Goal: Communication & Community: Answer question/provide support

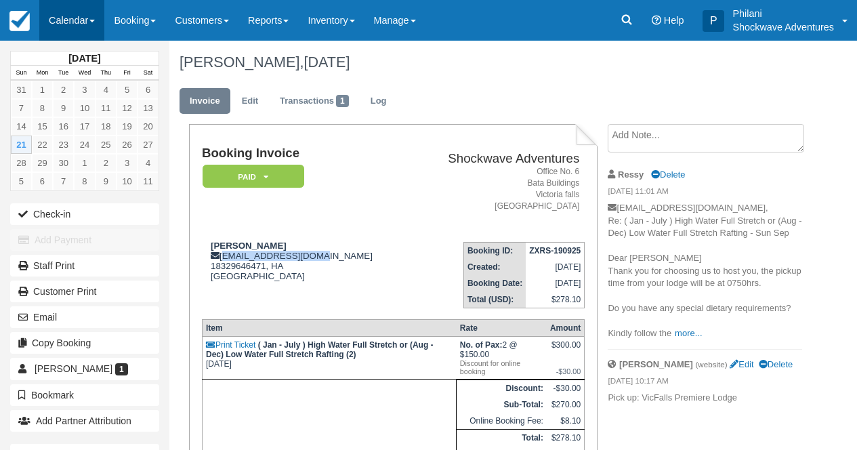
click at [62, 12] on link "Calendar" at bounding box center [71, 20] width 65 height 41
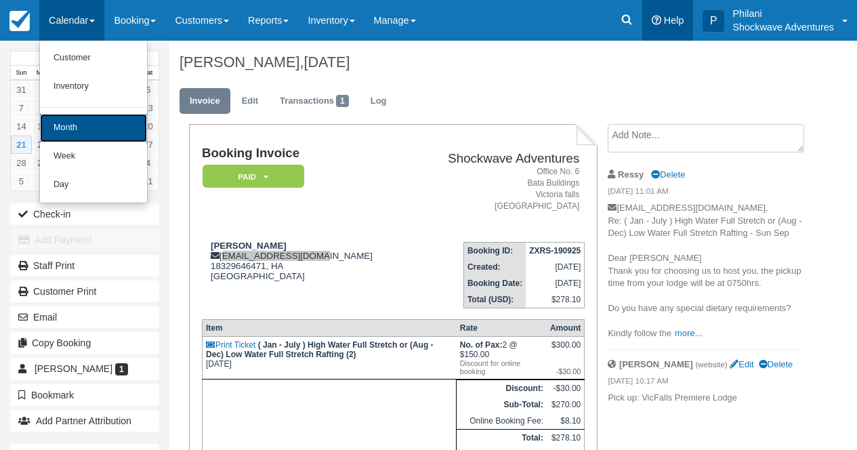
drag, startPoint x: 69, startPoint y: 125, endPoint x: 680, endPoint y: 28, distance: 618.6
click at [70, 125] on link "Month" at bounding box center [93, 128] width 107 height 28
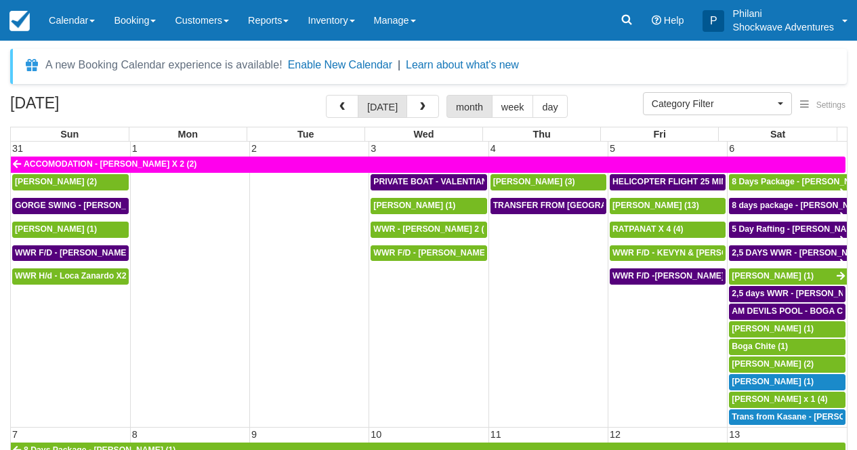
select select
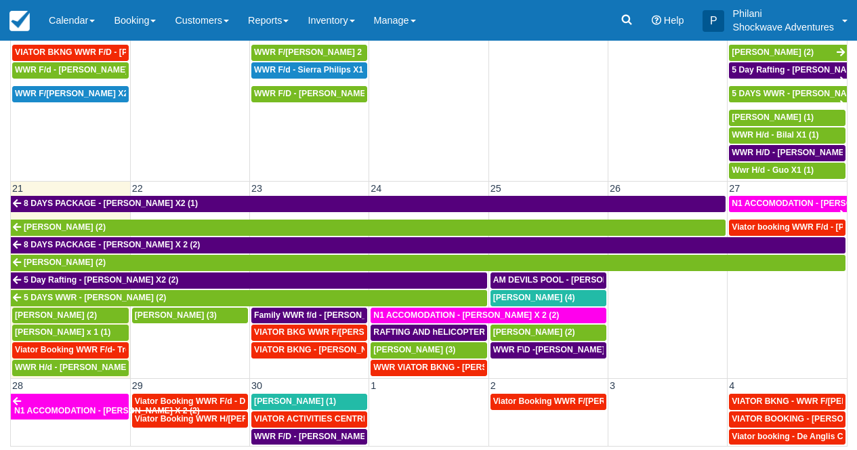
scroll to position [536, 0]
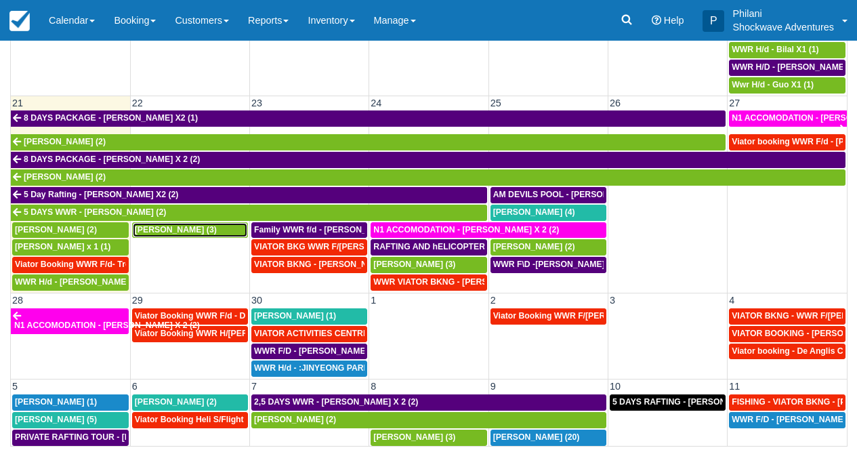
click at [186, 232] on span "Greg Barbour (3)" at bounding box center [176, 229] width 82 height 9
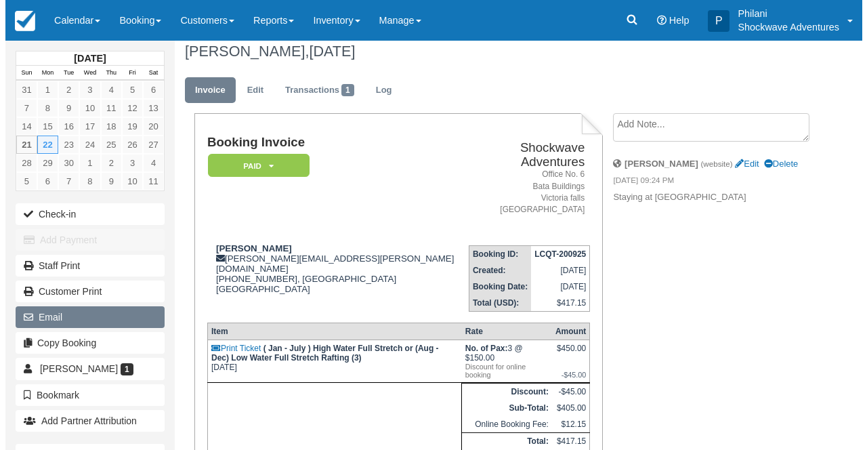
scroll to position [11, 0]
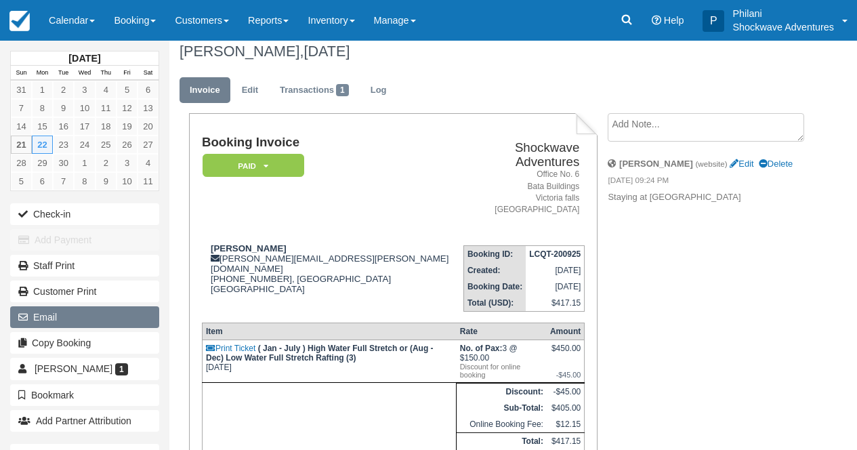
click at [148, 315] on button "Email" at bounding box center [84, 317] width 149 height 22
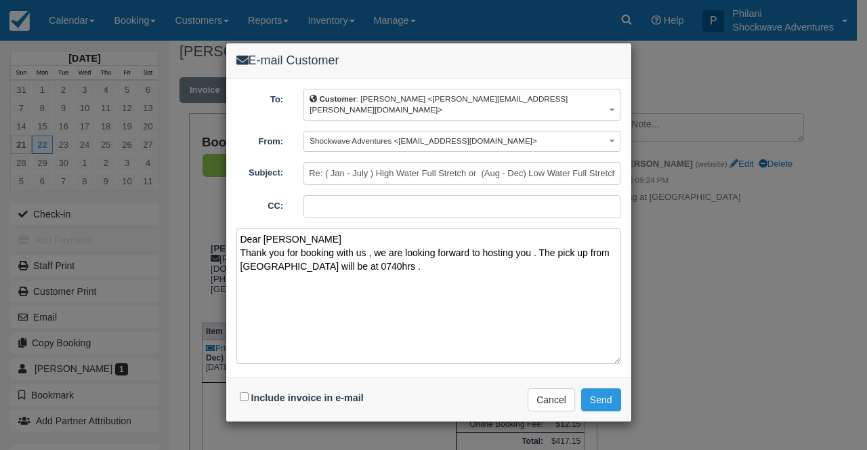
click at [426, 261] on textarea "Dear Greg Thank you for booking with us , we are looking forward to hosting you…" at bounding box center [428, 295] width 385 height 135
click at [417, 253] on textarea "Dear Greg Thank you for booking with us , we are looking forward to hosting you…" at bounding box center [428, 295] width 385 height 135
paste textarea "Inclusions Buffet lunch included Free drinks included Free hotel pickup and dro…"
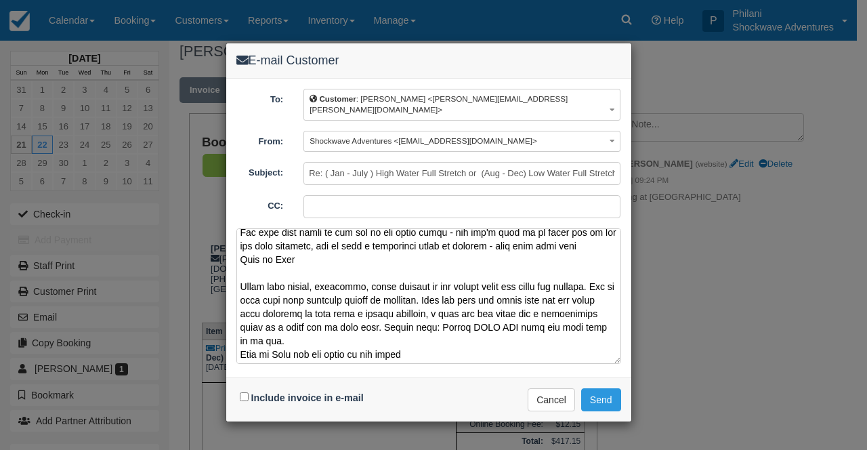
scroll to position [442, 0]
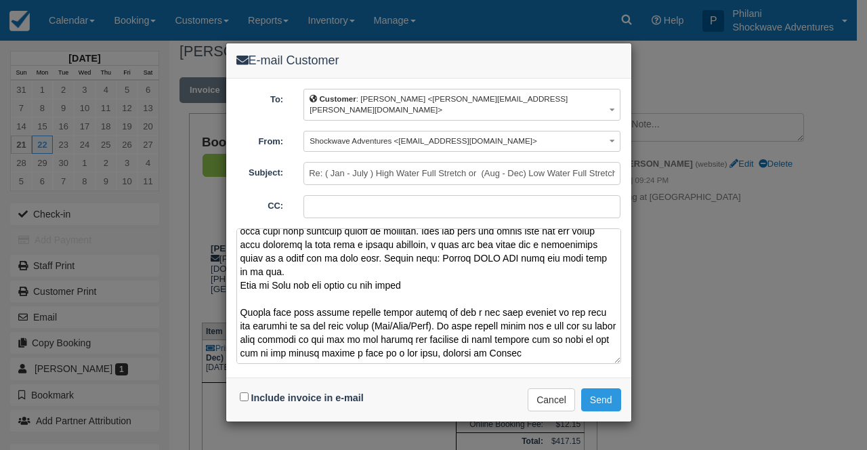
click at [284, 341] on textarea at bounding box center [428, 295] width 385 height 135
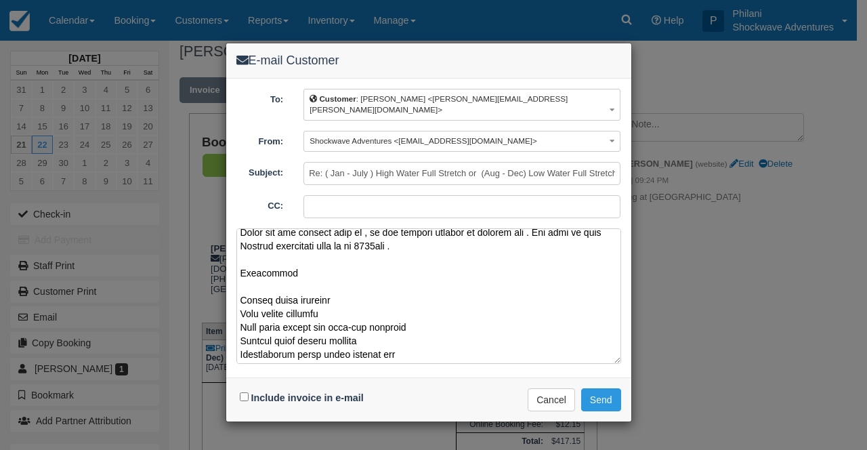
scroll to position [0, 0]
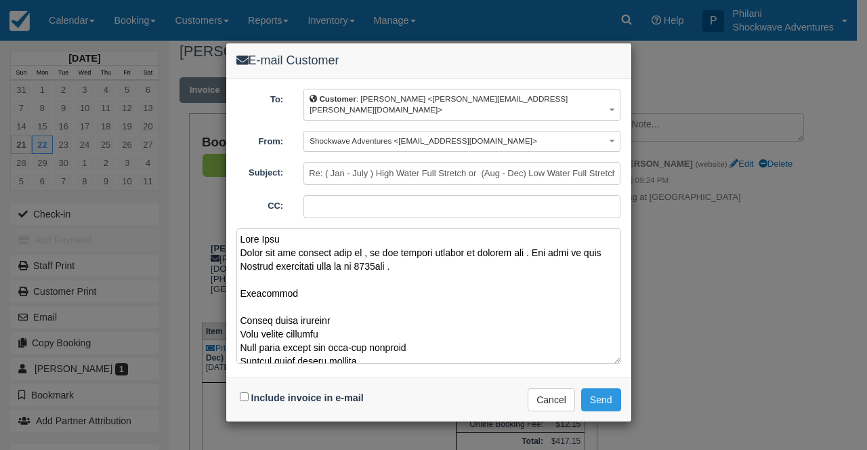
click at [452, 255] on textarea at bounding box center [428, 295] width 385 height 135
type textarea "Dear Greg Thank you for booking with us , we are looking forward to hosting you…"
click at [612, 388] on button "Send" at bounding box center [601, 399] width 40 height 23
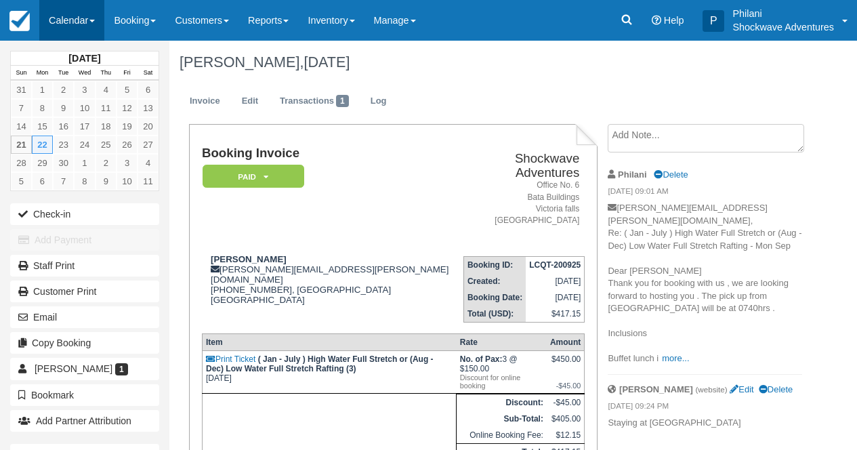
click at [71, 8] on link "Calendar" at bounding box center [71, 20] width 65 height 41
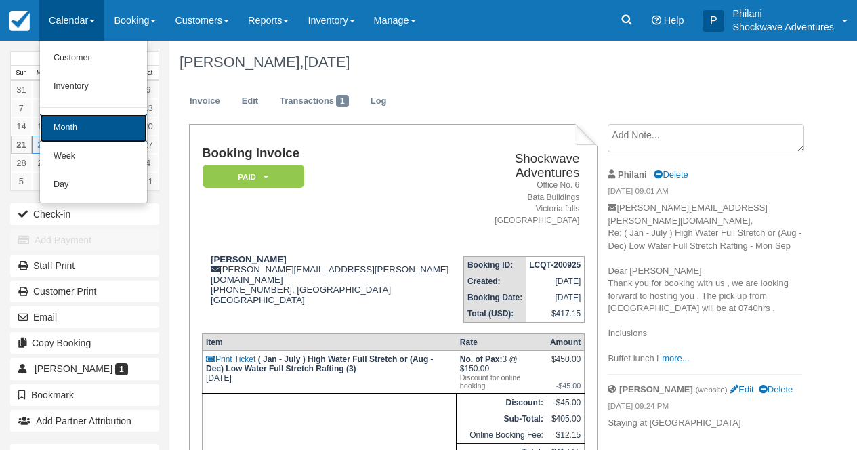
click at [93, 129] on link "Month" at bounding box center [93, 128] width 107 height 28
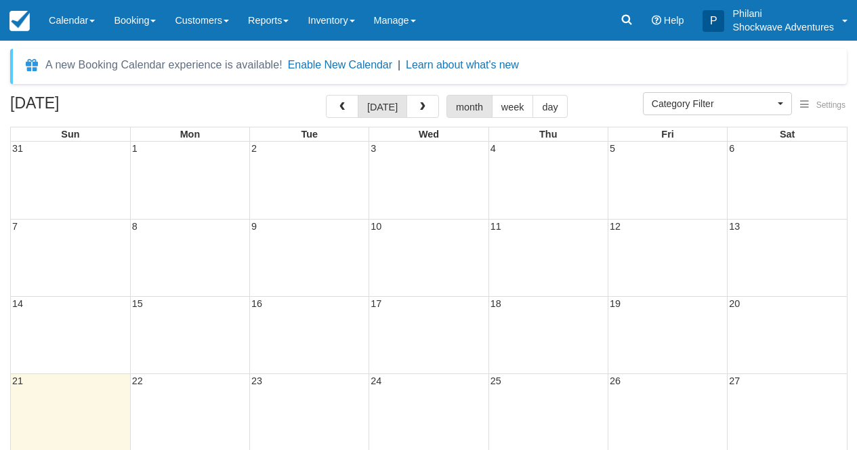
select select
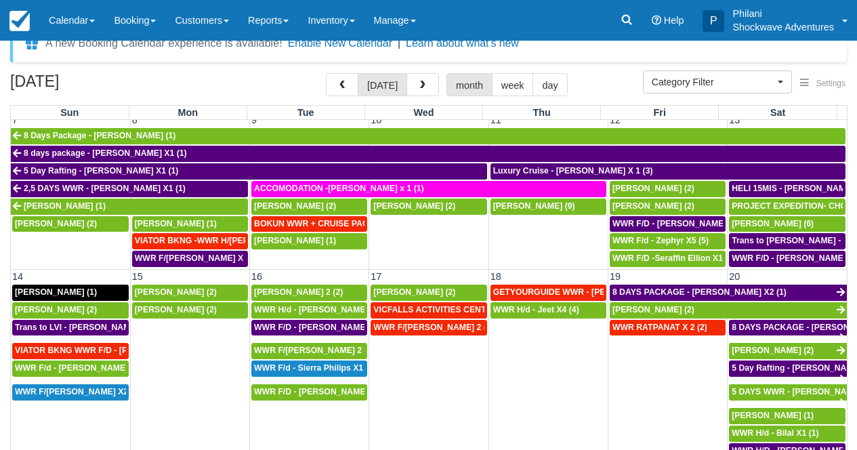
scroll to position [573, 0]
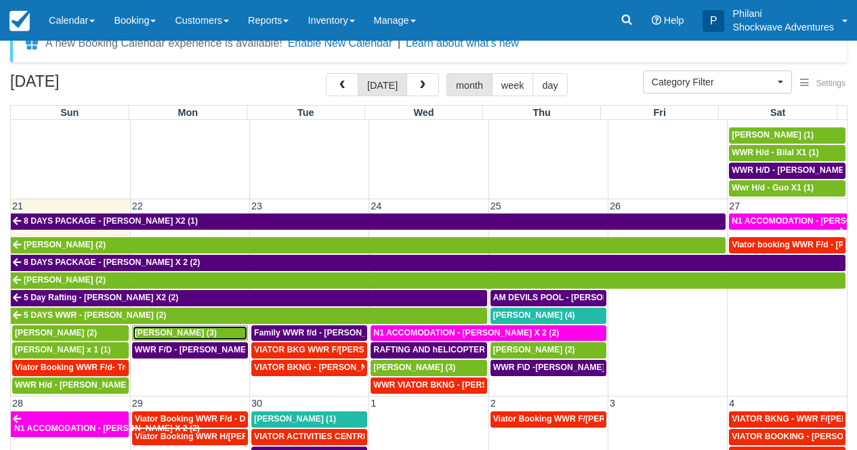
click at [205, 338] on div "[PERSON_NAME] (3)" at bounding box center [190, 333] width 110 height 11
